Goal: Task Accomplishment & Management: Use online tool/utility

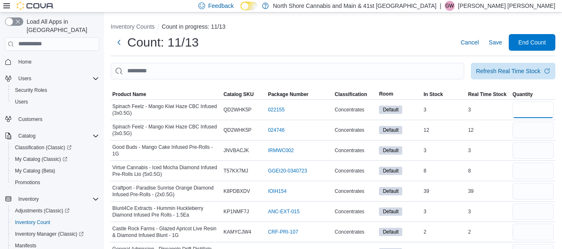
click at [540, 108] on input "number" at bounding box center [533, 110] width 41 height 17
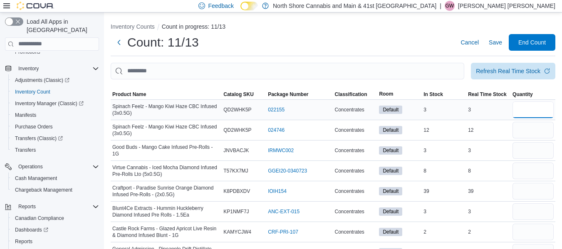
type input "*"
click at [538, 134] on input "number" at bounding box center [533, 130] width 41 height 17
type input "**"
click at [538, 147] on input "number" at bounding box center [533, 150] width 41 height 17
type input "*"
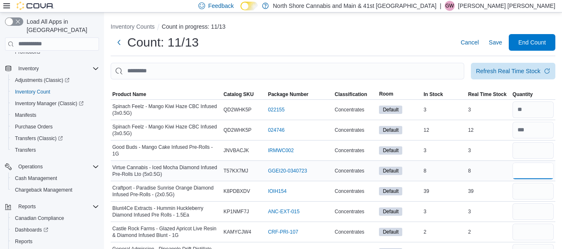
click at [538, 167] on input "number" at bounding box center [533, 171] width 41 height 17
type input "*"
click at [536, 192] on input "number" at bounding box center [533, 191] width 41 height 17
type input "**"
click at [532, 210] on input "number" at bounding box center [533, 211] width 41 height 17
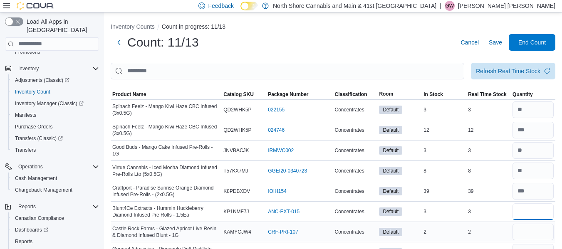
type input "*"
click at [533, 226] on input "number" at bounding box center [533, 232] width 41 height 17
type input "*"
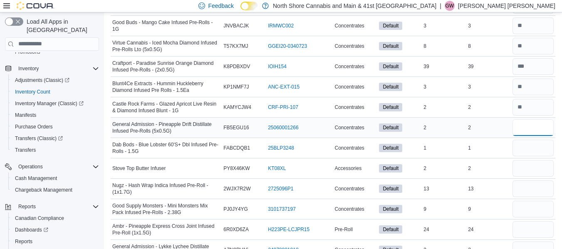
click at [542, 133] on input "number" at bounding box center [533, 127] width 41 height 17
type input "*"
click at [540, 154] on input "number" at bounding box center [533, 148] width 41 height 17
type input "*"
click at [541, 175] on input "number" at bounding box center [533, 168] width 41 height 17
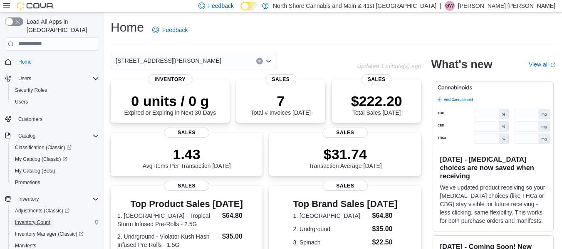
click at [49, 219] on span "Inventory Count" at bounding box center [32, 222] width 35 height 7
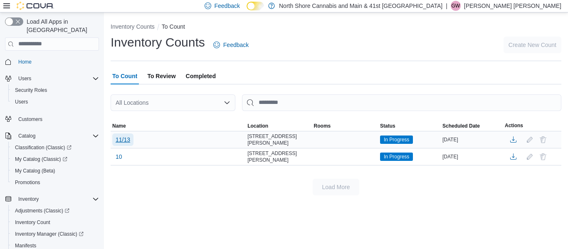
click at [121, 141] on span "11/13" at bounding box center [123, 140] width 15 height 8
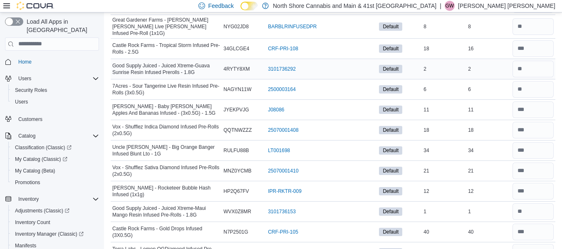
scroll to position [2548, 0]
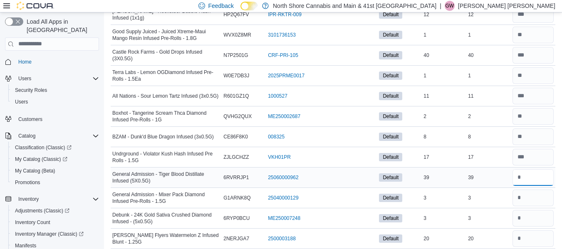
click at [547, 173] on input "number" at bounding box center [533, 177] width 41 height 17
type input "**"
click at [544, 194] on input "number" at bounding box center [533, 198] width 41 height 17
type input "*"
click at [542, 211] on input "number" at bounding box center [533, 218] width 41 height 17
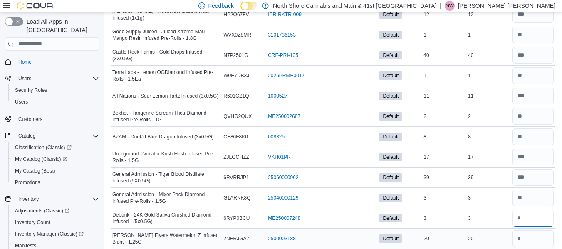
type input "*"
click at [536, 234] on input "number" at bounding box center [533, 238] width 41 height 17
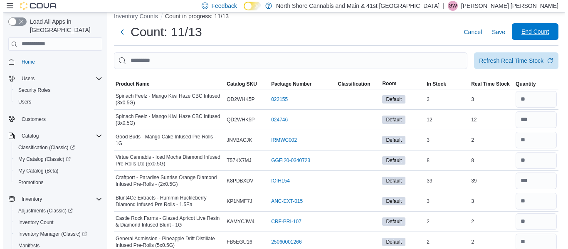
scroll to position [0, 0]
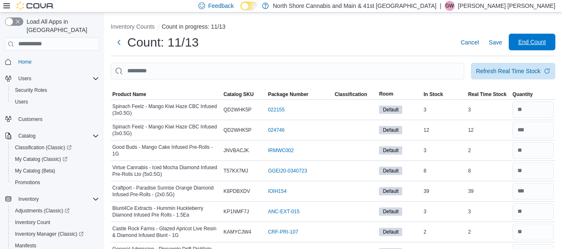
type input "**"
click at [537, 43] on span "End Count" at bounding box center [531, 42] width 27 height 8
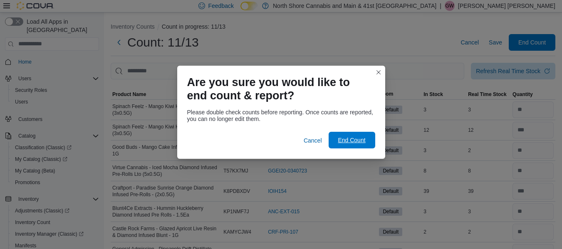
click at [354, 138] on span "End Count" at bounding box center [351, 140] width 27 height 8
